Goal: Task Accomplishment & Management: Complete application form

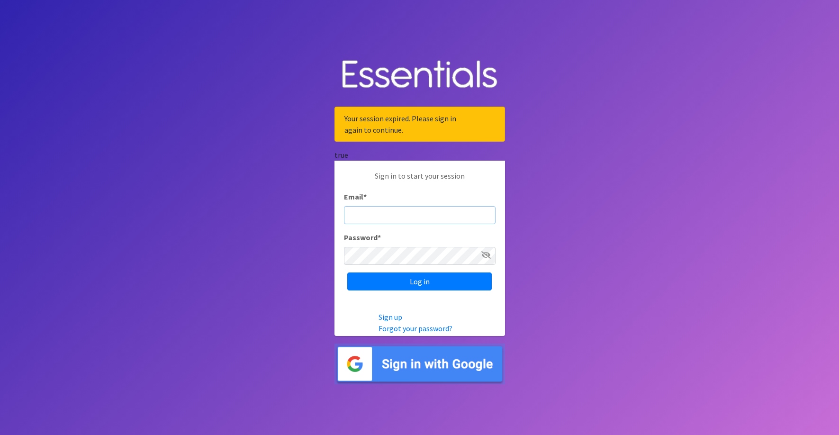
paste input "[EMAIL_ADDRESS][DOMAIN_NAME]"
type input "[EMAIL_ADDRESS][DOMAIN_NAME]"
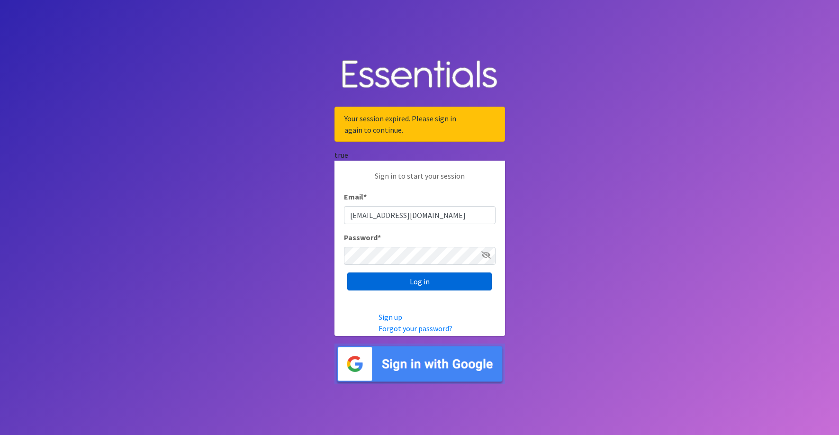
click at [403, 275] on input "Log in" at bounding box center [419, 282] width 145 height 18
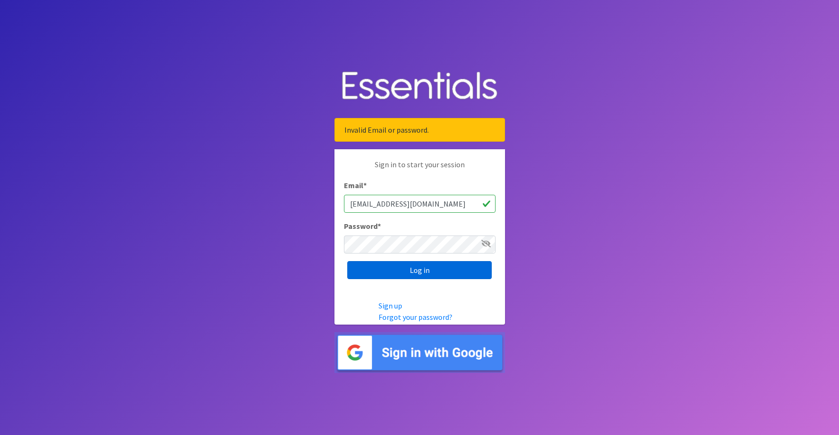
click at [381, 267] on input "Log in" at bounding box center [419, 270] width 145 height 18
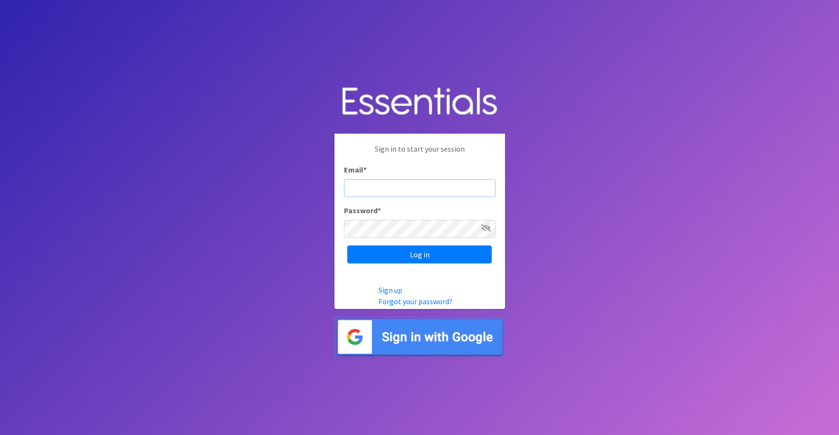
click at [429, 190] on input "Email *" at bounding box center [420, 188] width 152 height 18
paste input "[EMAIL_ADDRESS][DOMAIN_NAME]"
type input "[EMAIL_ADDRESS][DOMAIN_NAME]"
click at [406, 255] on input "Log in" at bounding box center [419, 255] width 145 height 18
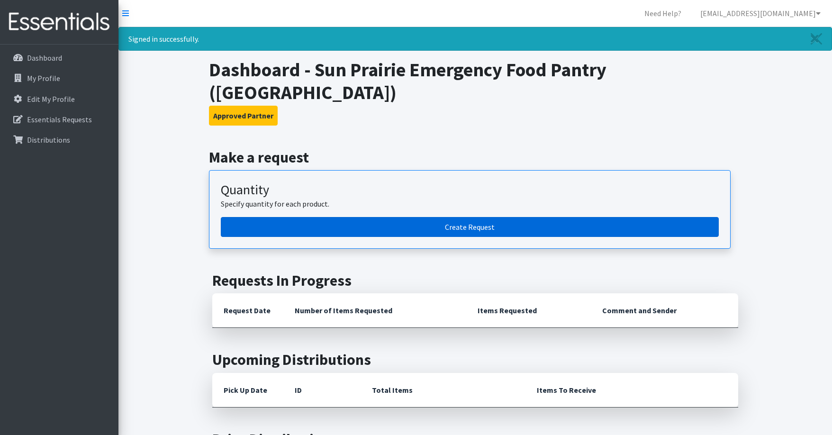
click at [440, 231] on link "Create Request" at bounding box center [470, 227] width 498 height 20
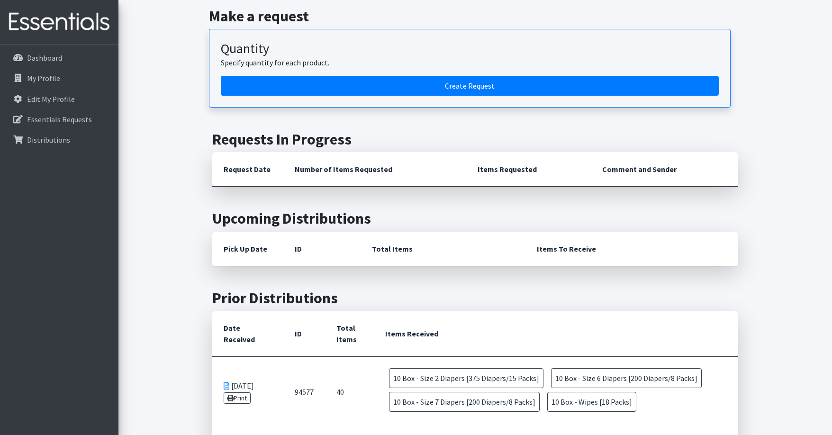
scroll to position [47, 0]
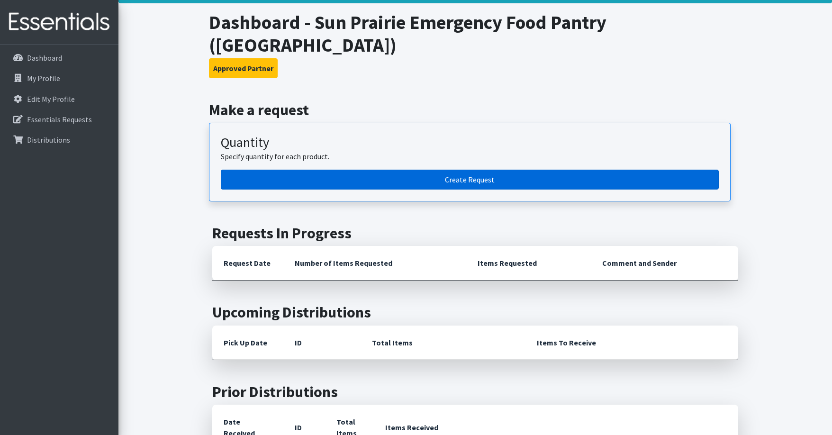
click at [424, 181] on link "Create Request" at bounding box center [470, 180] width 498 height 20
click at [286, 181] on link "Create Request" at bounding box center [470, 180] width 498 height 20
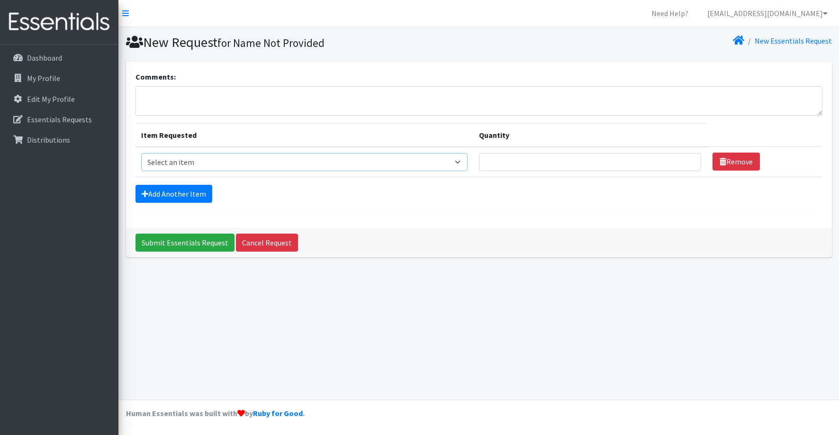
click at [252, 156] on select "Select an item Box - 2T-3T Pull-ups [200 Pull-ups/8 Packs] Box - 3T-4T Pull-ups…" at bounding box center [304, 162] width 327 height 18
click at [540, 216] on div "Comments: Item Requested Quantity Item Requested Select an item Box - 2T-3T Pul…" at bounding box center [479, 145] width 706 height 166
click at [241, 156] on select "Select an item Box - 2T-3T Pull-ups [200 Pull-ups/8 Packs] Box - 3T-4T Pull-ups…" at bounding box center [304, 162] width 327 height 18
select select "14396"
click at [141, 153] on select "Select an item Box - 2T-3T Pull-ups [200 Pull-ups/8 Packs] Box - 3T-4T Pull-ups…" at bounding box center [304, 162] width 327 height 18
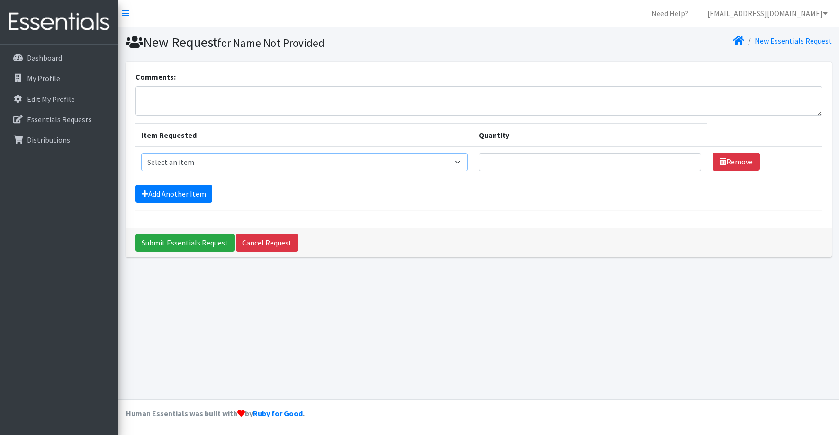
click at [276, 164] on select "Select an item Box - 2T-3T Pull-ups [200 Pull-ups/8 Packs] Box - 3T-4T Pull-ups…" at bounding box center [304, 162] width 327 height 18
select select "14396"
click at [141, 153] on select "Select an item Box - 2T-3T Pull-ups [200 Pull-ups/8 Packs] Box - 3T-4T Pull-ups…" at bounding box center [304, 162] width 327 height 18
click at [498, 167] on input "Quantity" at bounding box center [590, 162] width 222 height 18
type input "10"
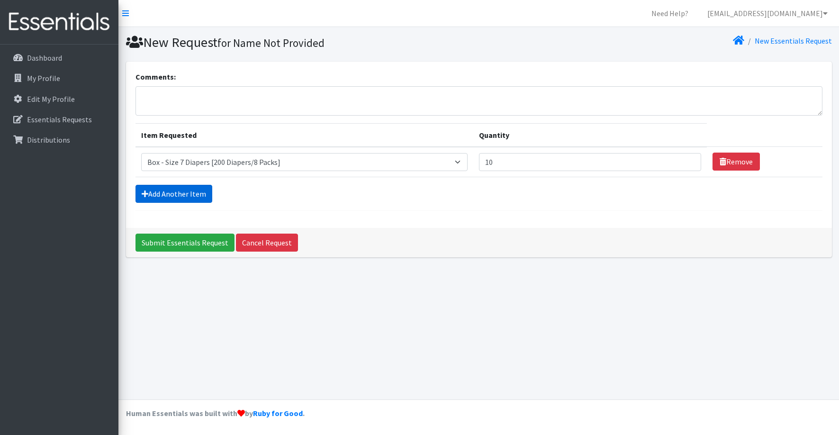
click at [185, 192] on link "Add Another Item" at bounding box center [174, 194] width 77 height 18
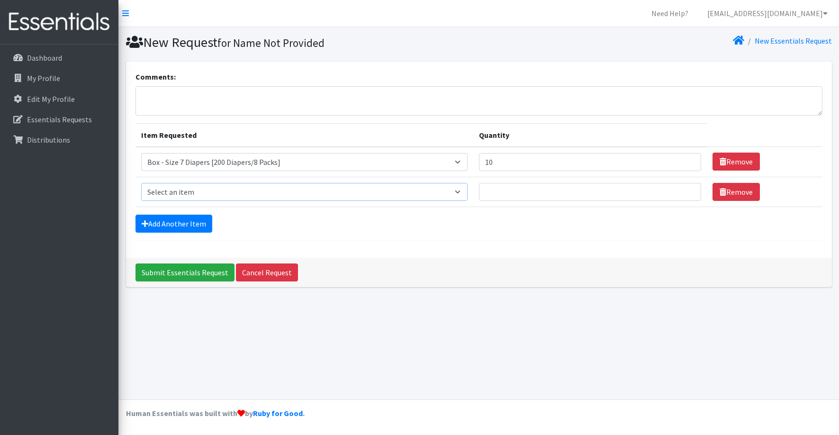
click at [194, 193] on select "Select an item Box - 2T-3T Pull-ups [200 Pull-ups/8 Packs] Box - 3T-4T Pull-ups…" at bounding box center [304, 192] width 327 height 18
select select "14399"
click at [141, 183] on select "Select an item Box - 2T-3T Pull-ups [200 Pull-ups/8 Packs] Box - 3T-4T Pull-ups…" at bounding box center [304, 192] width 327 height 18
click at [526, 198] on input "Quantity" at bounding box center [590, 192] width 222 height 18
type input "10"
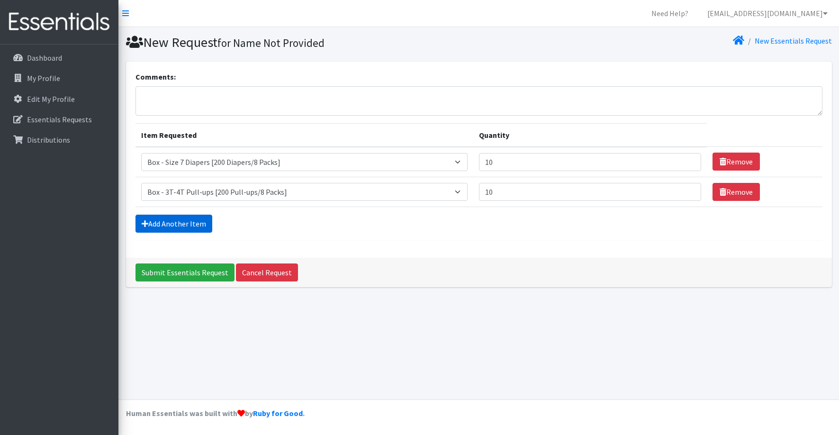
click at [180, 223] on link "Add Another Item" at bounding box center [174, 224] width 77 height 18
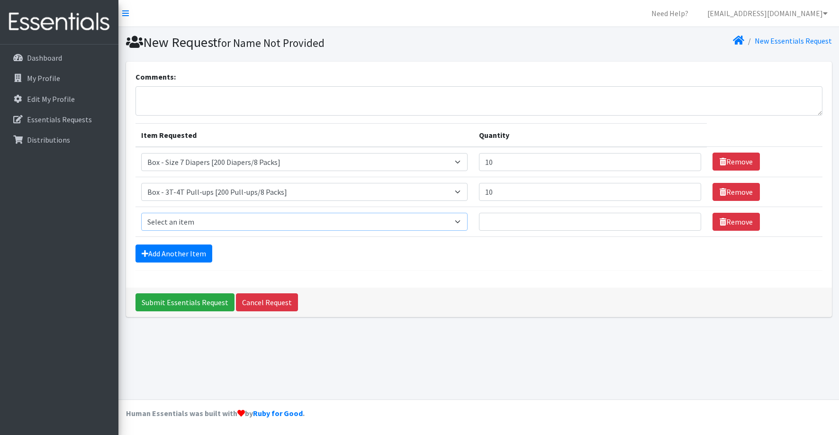
click at [197, 222] on select "Select an item Box - 2T-3T Pull-ups [200 Pull-ups/8 Packs] Box - 3T-4T Pull-ups…" at bounding box center [304, 222] width 327 height 18
select select "14390"
click at [141, 213] on select "Select an item Box - 2T-3T Pull-ups [200 Pull-ups/8 Packs] Box - 3T-4T Pull-ups…" at bounding box center [304, 222] width 327 height 18
click at [500, 224] on input "Quantity" at bounding box center [590, 222] width 222 height 18
type input "10"
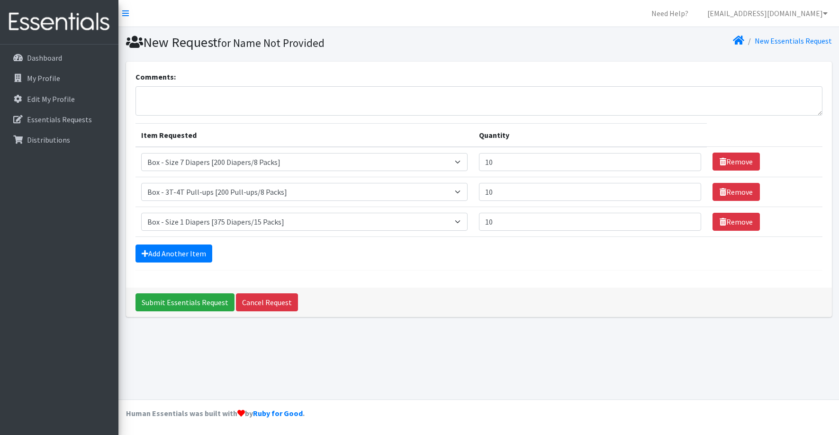
click at [436, 266] on form "Comments: Item Requested Quantity Item Requested Select an item Box - 2T-3T Pul…" at bounding box center [479, 171] width 687 height 200
click at [184, 248] on link "Add Another Item" at bounding box center [174, 254] width 77 height 18
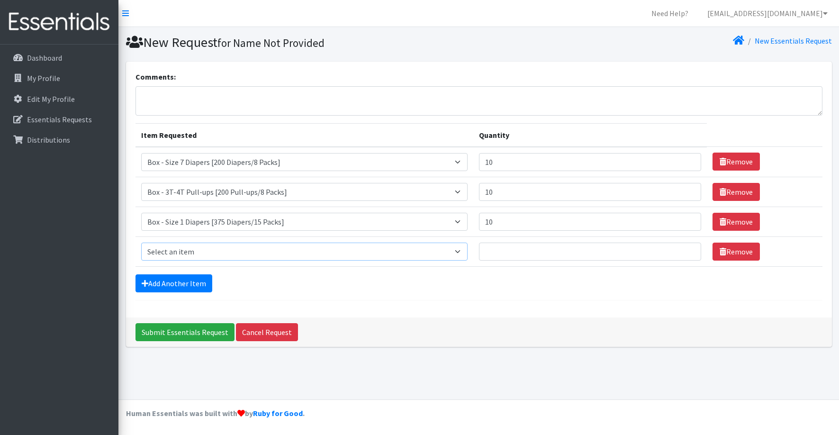
click at [184, 248] on select "Select an item Box - 2T-3T Pull-ups [200 Pull-ups/8 Packs] Box - 3T-4T Pull-ups…" at bounding box center [304, 252] width 327 height 18
select select "14401"
click at [141, 243] on select "Select an item Box - 2T-3T Pull-ups [200 Pull-ups/8 Packs] Box - 3T-4T Pull-ups…" at bounding box center [304, 252] width 327 height 18
click at [566, 256] on input "Quantity" at bounding box center [590, 252] width 222 height 18
type input "10"
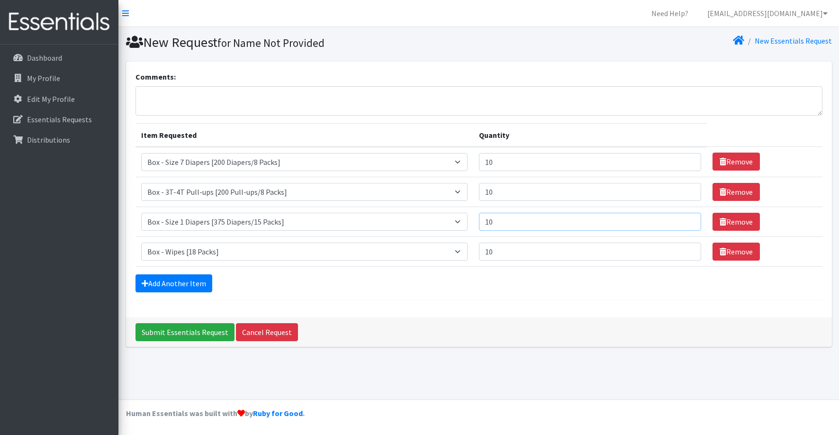
click at [506, 226] on input "10" at bounding box center [590, 222] width 222 height 18
type input "1"
type input "8"
type input "10"
click at [508, 187] on input "10" at bounding box center [590, 192] width 222 height 18
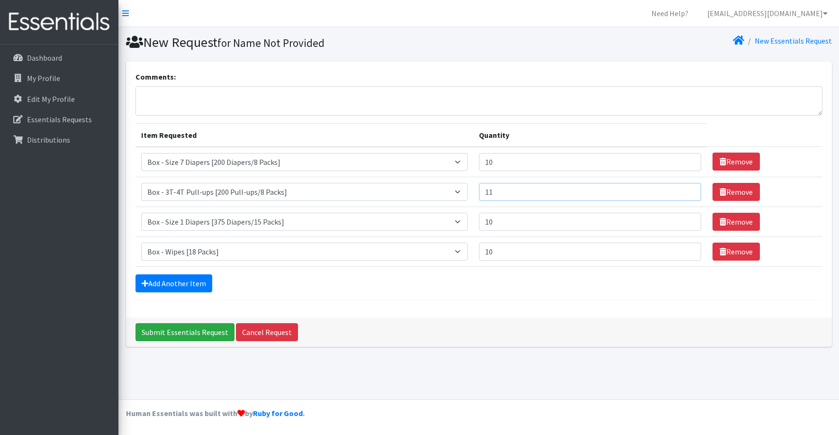
type input "11"
click at [509, 168] on input "10" at bounding box center [590, 162] width 222 height 18
type input "10"
click at [202, 332] on input "Submit Essentials Request" at bounding box center [185, 332] width 99 height 18
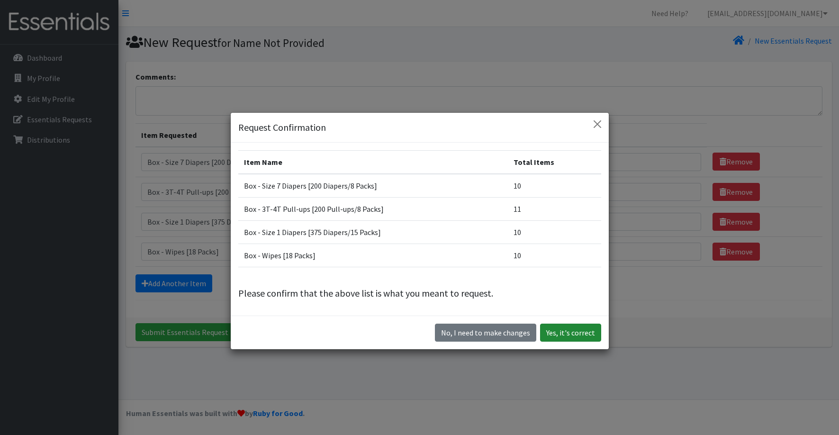
click at [579, 332] on button "Yes, it's correct" at bounding box center [570, 333] width 61 height 18
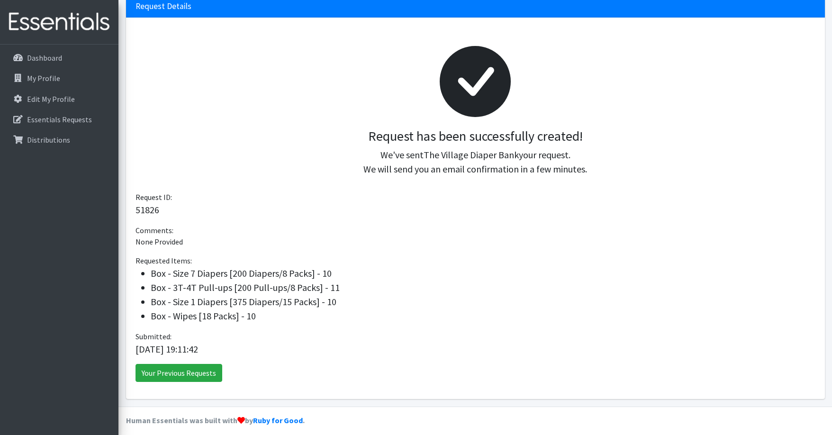
scroll to position [104, 0]
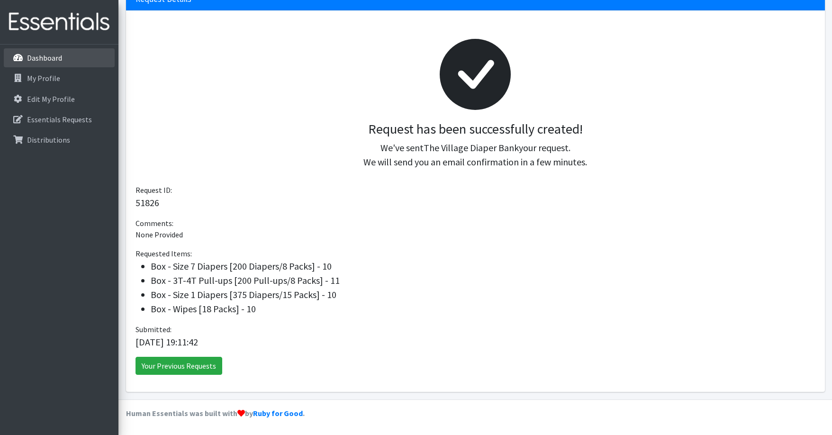
click at [63, 56] on link "Dashboard" at bounding box center [59, 57] width 111 height 19
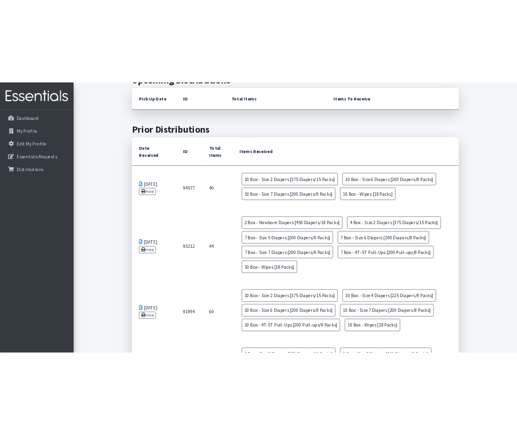
scroll to position [142, 0]
